Goal: Task Accomplishment & Management: Manage account settings

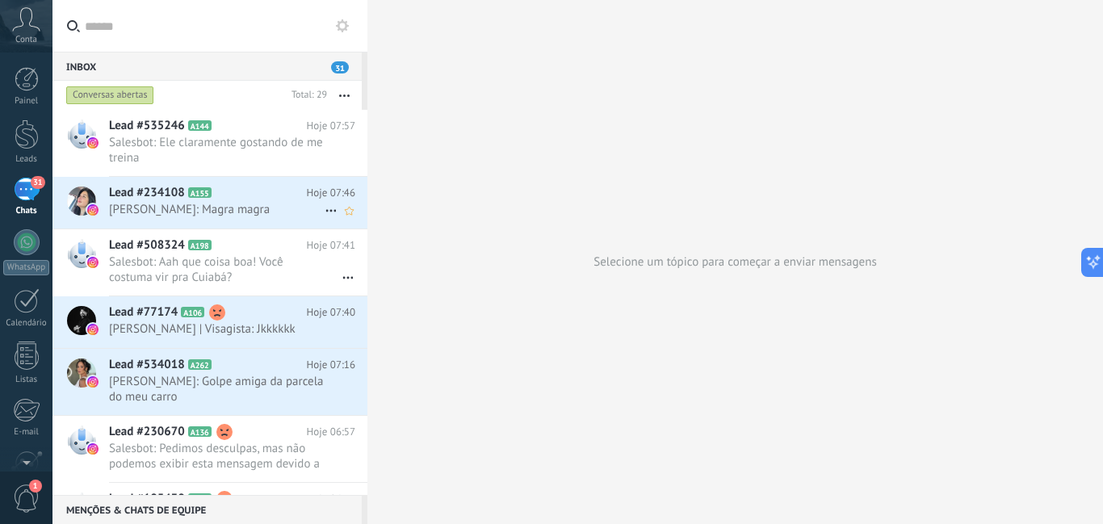
click at [287, 199] on h2 "Lead #234108 A155" at bounding box center [208, 193] width 198 height 16
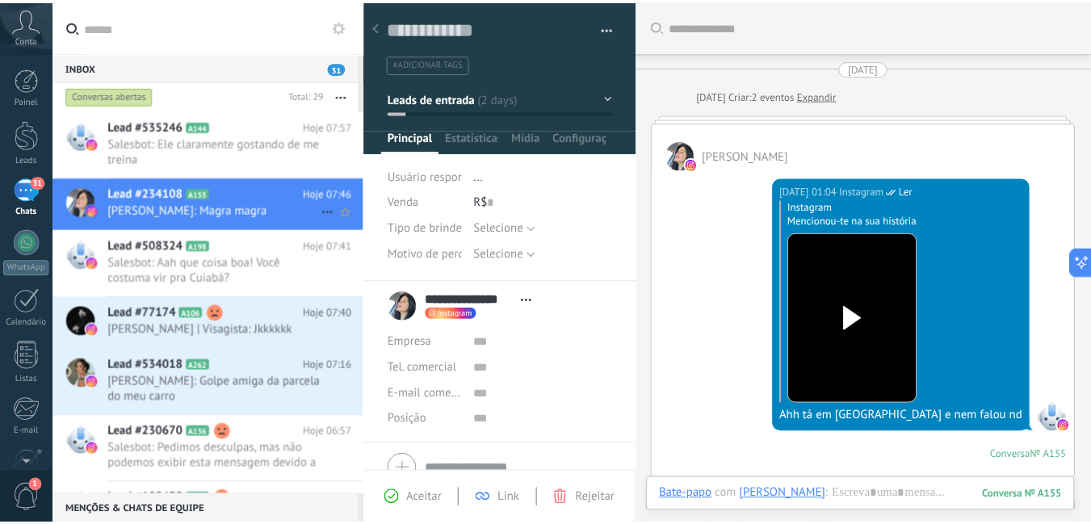
scroll to position [560, 0]
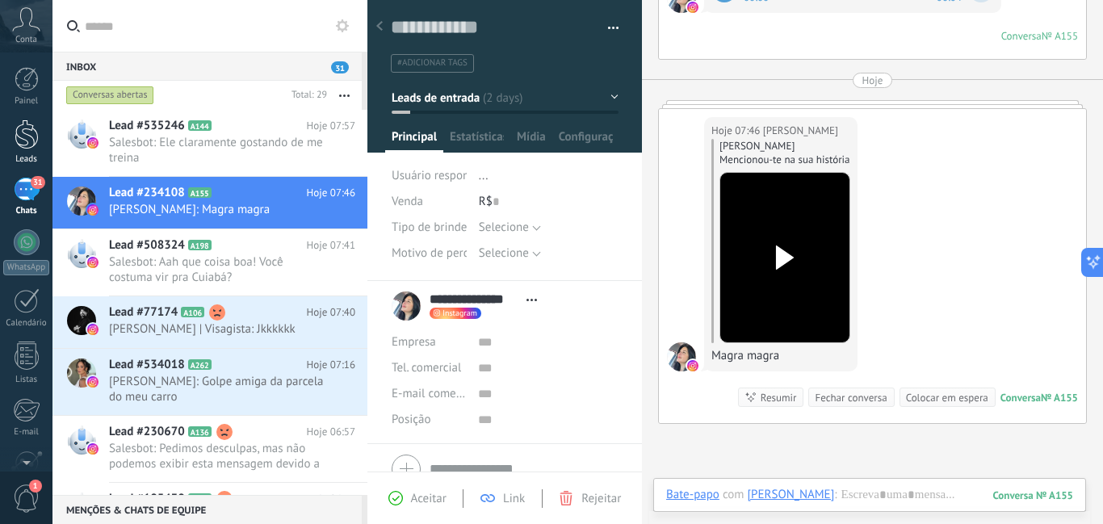
click at [24, 148] on div at bounding box center [27, 134] width 24 height 30
